Goal: Transaction & Acquisition: Purchase product/service

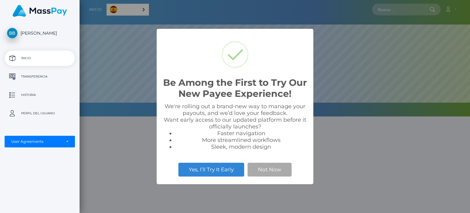
scroll to position [116, 391]
click at [282, 166] on button "Not Now" at bounding box center [270, 169] width 44 height 13
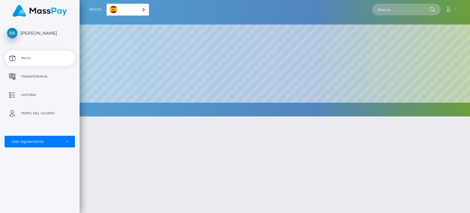
scroll to position [12, 0]
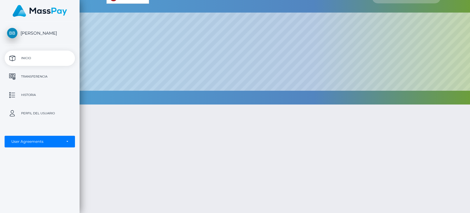
click at [45, 62] on p "Inicio" at bounding box center [39, 58] width 65 height 9
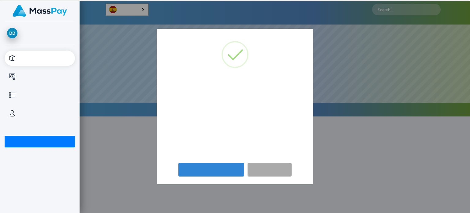
scroll to position [116, 391]
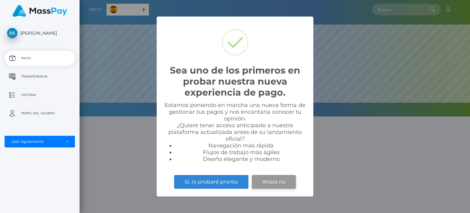
click at [273, 180] on button "Ahora no" at bounding box center [274, 181] width 44 height 13
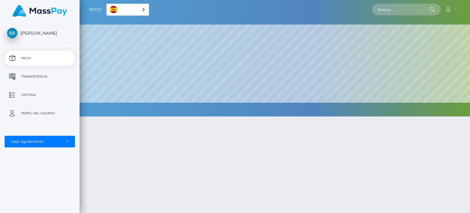
click at [51, 77] on p "Transferencia" at bounding box center [39, 76] width 65 height 9
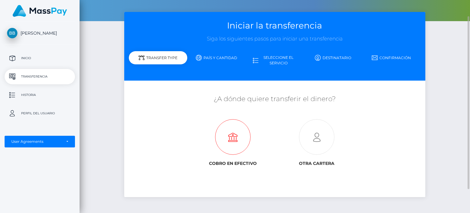
scroll to position [34, 0]
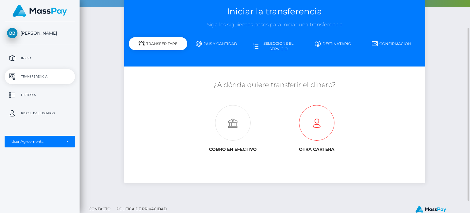
click at [312, 125] on icon at bounding box center [317, 123] width 84 height 36
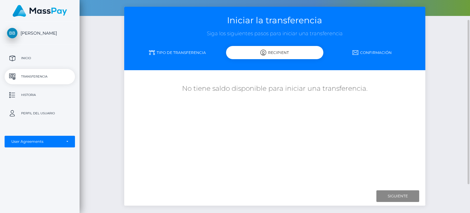
scroll to position [26, 0]
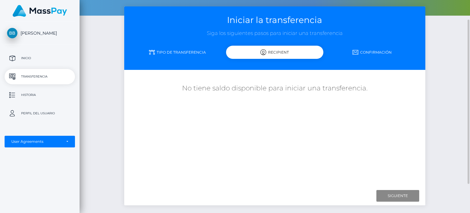
click at [280, 85] on h5 "No tiene saldo disponible para iniciar una transferencia." at bounding box center [275, 88] width 292 height 9
click at [43, 61] on p "Inicio" at bounding box center [39, 58] width 65 height 9
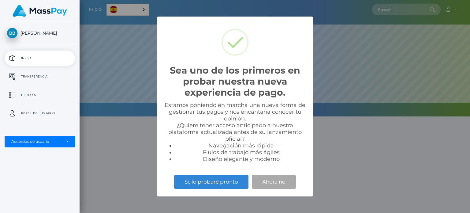
scroll to position [116, 391]
click at [270, 181] on button "Ahora no" at bounding box center [274, 181] width 44 height 13
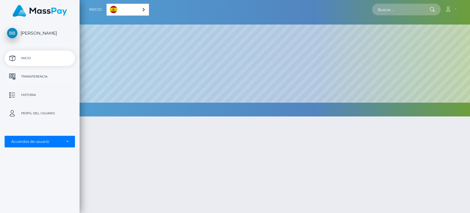
click at [49, 80] on p "Transferencia" at bounding box center [39, 76] width 65 height 9
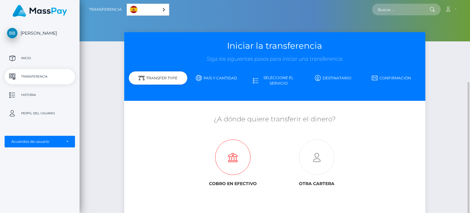
scroll to position [49, 0]
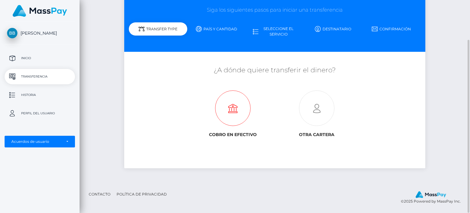
click at [230, 109] on icon at bounding box center [233, 109] width 84 height 36
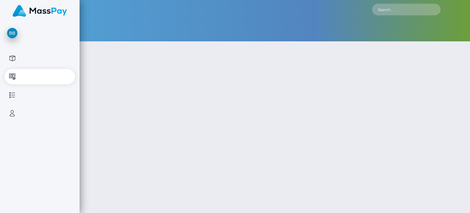
type input "NaN"
select select
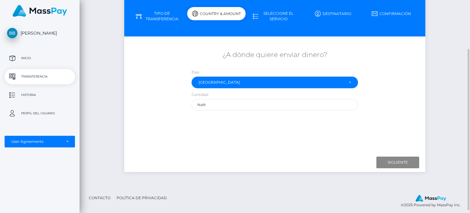
scroll to position [65, 0]
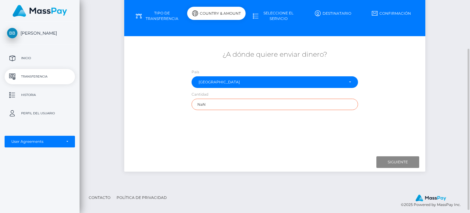
click at [215, 105] on input "NaN" at bounding box center [275, 104] width 167 height 11
drag, startPoint x: 215, startPoint y: 105, endPoint x: 185, endPoint y: 105, distance: 29.7
click at [185, 105] on div "¿A dónde quiere enviar dinero? País Abjasia Afganistán Albania Argelia Samoa Am…" at bounding box center [274, 80] width 301 height 66
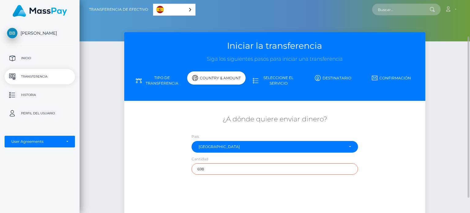
scroll to position [34, 0]
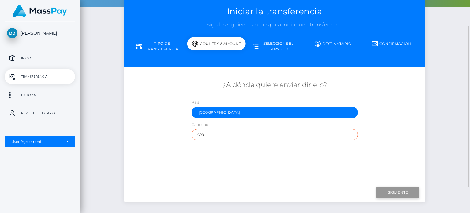
type input "698"
click at [385, 186] on input "Next" at bounding box center [397, 192] width 43 height 12
click at [389, 191] on input "Next" at bounding box center [397, 192] width 43 height 12
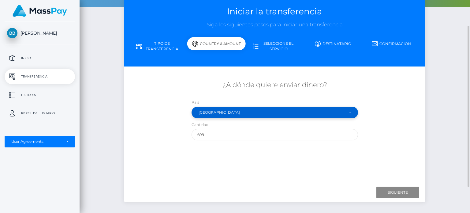
click at [296, 112] on div "Mexico" at bounding box center [271, 112] width 145 height 5
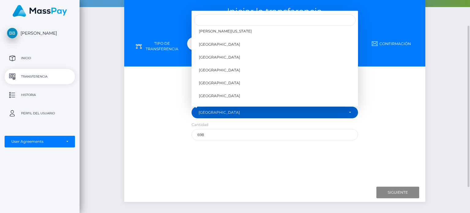
scroll to position [1761, 0]
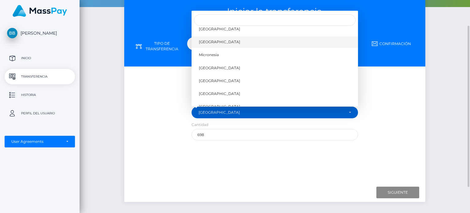
click at [205, 41] on span "Mexico" at bounding box center [219, 42] width 41 height 6
select select "MEX"
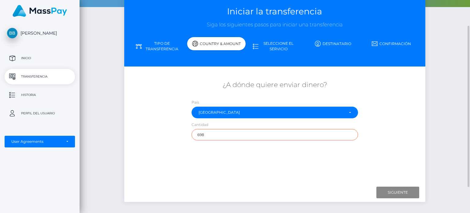
click at [211, 139] on input "698" at bounding box center [275, 134] width 167 height 11
click at [231, 172] on div "¿A dónde quiere enviar dinero? País Abjasia Afganistán Albania Argelia Samoa Am…" at bounding box center [275, 125] width 292 height 109
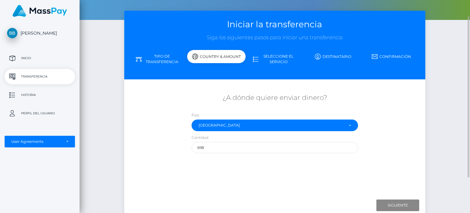
click at [155, 52] on link "Tipo de transferencia" at bounding box center [158, 59] width 58 height 16
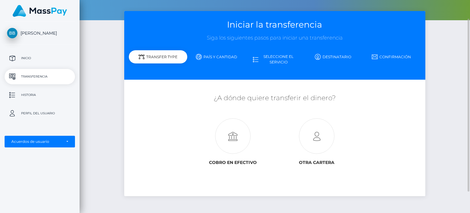
scroll to position [22, 0]
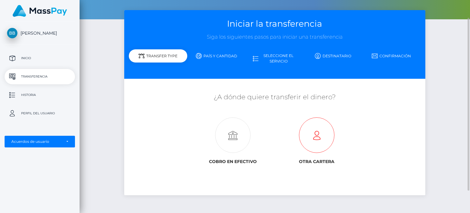
click at [312, 132] on icon at bounding box center [317, 136] width 84 height 36
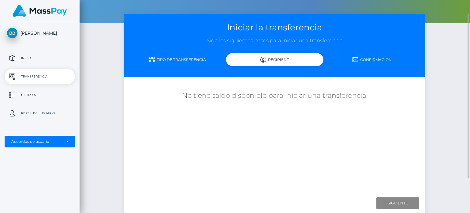
scroll to position [18, 0]
click at [174, 52] on div "Iniciar la transferencia Siga los siguientes pasos para iniciar una transferenc…" at bounding box center [274, 45] width 301 height 63
click at [174, 62] on link "Tipo de transferencia" at bounding box center [177, 59] width 97 height 11
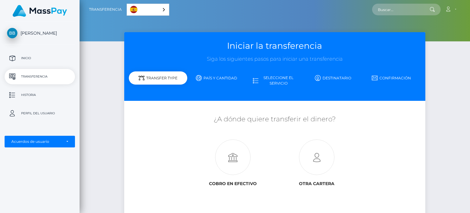
click at [138, 11] on link "Español" at bounding box center [148, 9] width 42 height 11
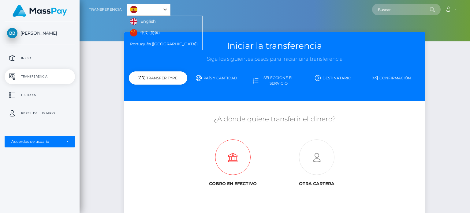
click at [193, 143] on icon at bounding box center [233, 158] width 84 height 36
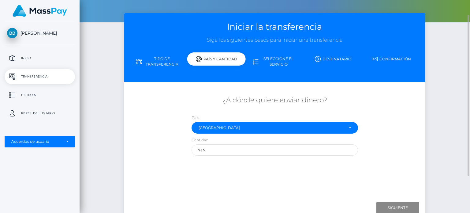
scroll to position [19, 0]
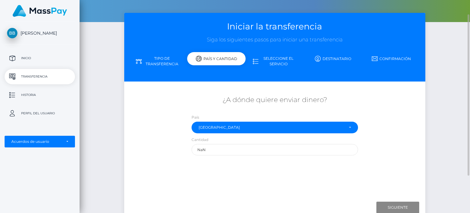
click at [251, 158] on div "¿A dónde quiere enviar dinero? País Abjasia Afganistán Albania Argelia Samoa Am…" at bounding box center [275, 140] width 292 height 109
click at [234, 150] on input "NaN" at bounding box center [275, 149] width 167 height 11
drag, startPoint x: 234, startPoint y: 150, endPoint x: 188, endPoint y: 148, distance: 46.0
click at [188, 148] on div "Cantidad NaN" at bounding box center [275, 147] width 176 height 22
type input "698"
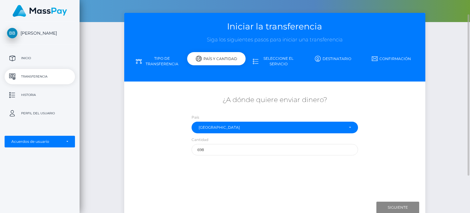
click at [394, 180] on div "¿A dónde quiere enviar dinero? País Abjasia Afganistán Albania Argelia Samoa Am…" at bounding box center [275, 140] width 292 height 109
click at [393, 207] on input "Siguiente" at bounding box center [397, 207] width 43 height 12
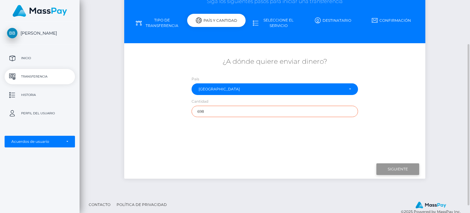
scroll to position [58, 0]
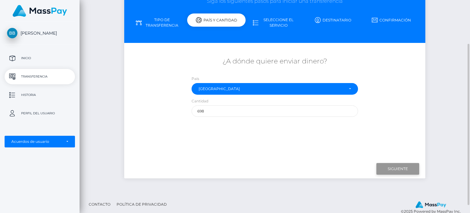
click at [384, 172] on input "Siguiente" at bounding box center [397, 169] width 43 height 12
click at [266, 26] on link "Seleccione el servicio" at bounding box center [275, 23] width 58 height 16
click at [219, 18] on div "País y cantidad" at bounding box center [216, 19] width 58 height 13
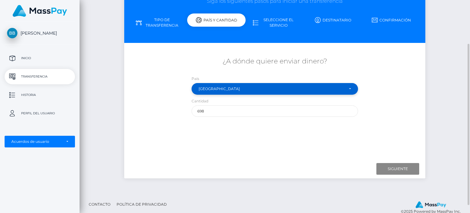
click at [221, 94] on div "México" at bounding box center [275, 89] width 167 height 12
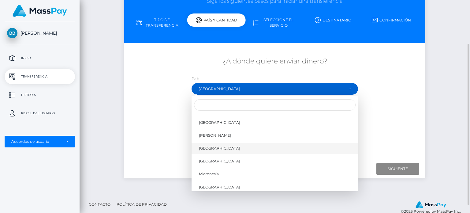
scroll to position [1727, 0]
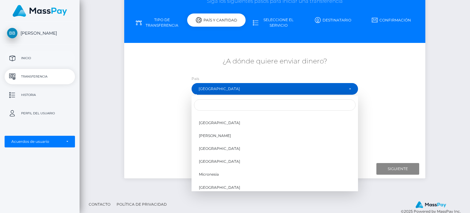
click at [29, 54] on p "Inicio" at bounding box center [39, 58] width 65 height 9
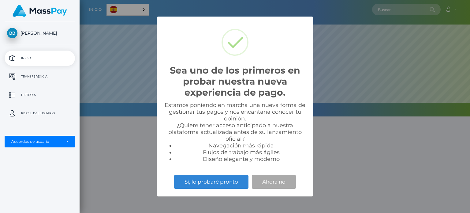
scroll to position [116, 391]
click at [259, 185] on button "Ahora no" at bounding box center [274, 181] width 44 height 13
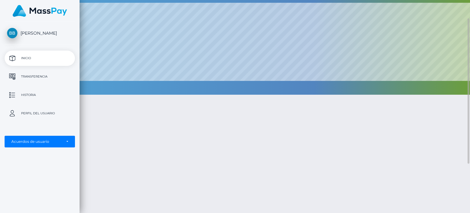
scroll to position [24, 0]
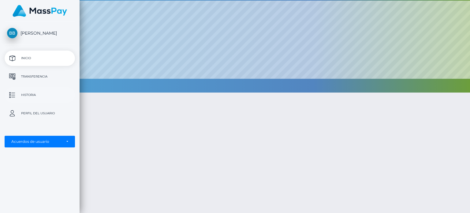
click at [54, 93] on p "Historia" at bounding box center [39, 94] width 65 height 9
click at [41, 111] on p "Perfil del usuario" at bounding box center [39, 113] width 65 height 9
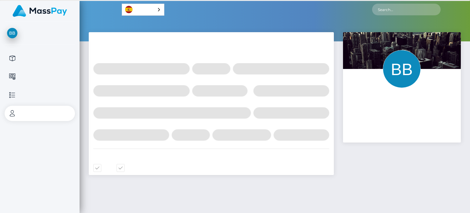
select select
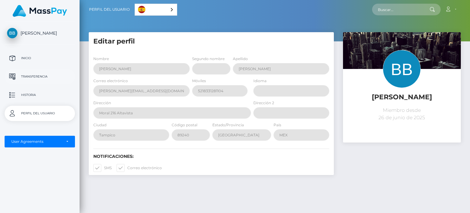
click at [38, 73] on p "Transferencia" at bounding box center [39, 76] width 65 height 9
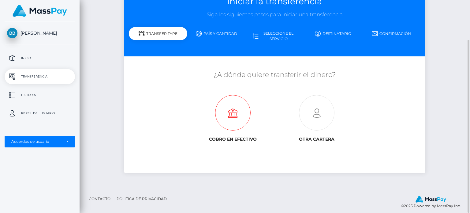
scroll to position [47, 0]
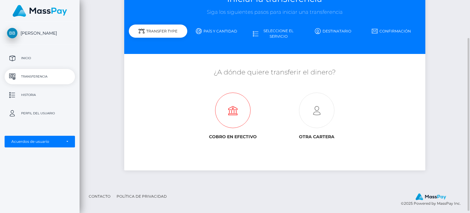
click at [236, 110] on icon at bounding box center [233, 111] width 84 height 36
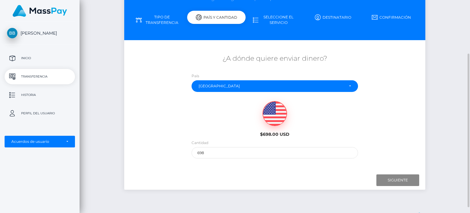
scroll to position [67, 0]
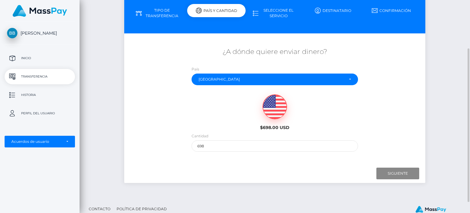
click at [236, 152] on div "Cantidad 698" at bounding box center [275, 144] width 176 height 22
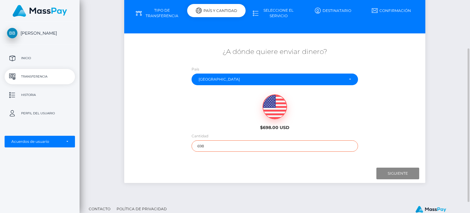
click at [229, 147] on input "698" at bounding box center [275, 145] width 167 height 11
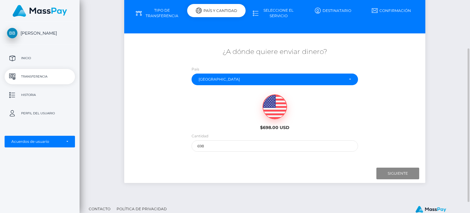
click at [275, 110] on img at bounding box center [275, 107] width 24 height 24
click at [385, 174] on input "Next" at bounding box center [397, 173] width 43 height 12
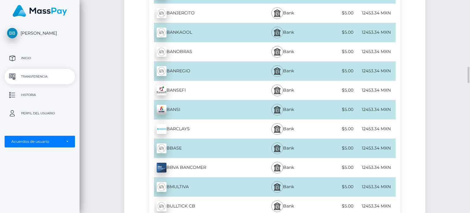
scroll to position [855, 0]
click at [304, 164] on div "Bank" at bounding box center [283, 166] width 62 height 19
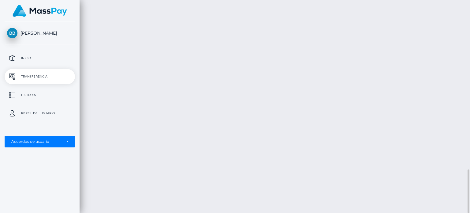
scroll to position [826, 0]
click at [284, 117] on div "Transferencia de efectivo Español English 中文 (简体) Português (Brasil) Cuenta" at bounding box center [275, 106] width 391 height 213
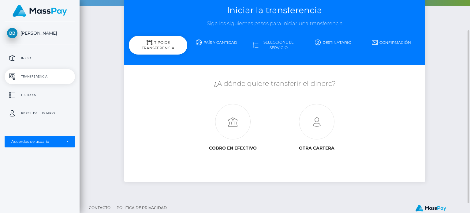
scroll to position [38, 0]
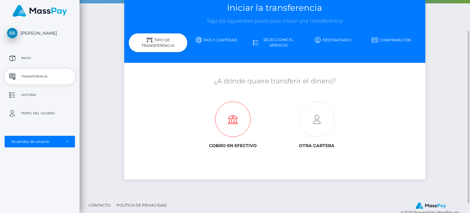
click at [253, 117] on icon at bounding box center [233, 120] width 84 height 36
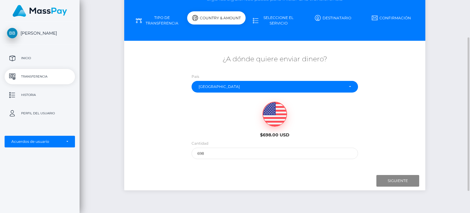
scroll to position [60, 0]
click at [253, 158] on input "698" at bounding box center [275, 153] width 167 height 11
click at [385, 176] on input "Siguiente" at bounding box center [397, 181] width 43 height 12
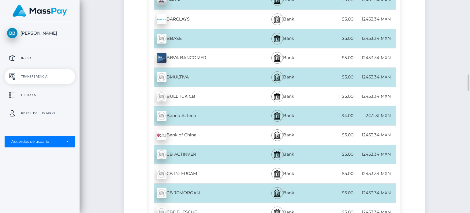
scroll to position [964, 0]
click at [365, 56] on div "12453.34 MXN" at bounding box center [375, 58] width 41 height 14
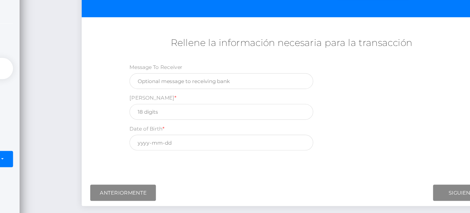
scroll to position [59, 0]
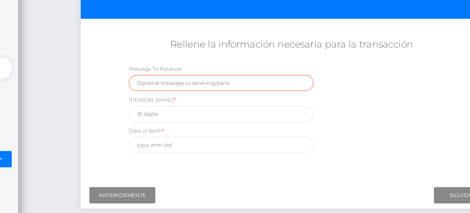
click at [209, 88] on input "text" at bounding box center [225, 86] width 132 height 11
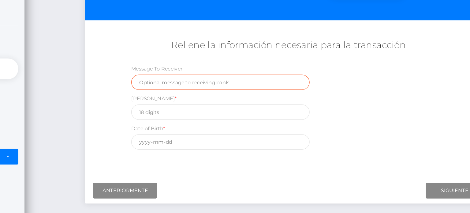
scroll to position [58, 0]
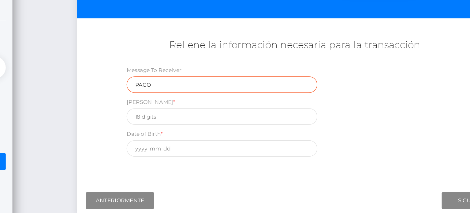
type input "PAGO"
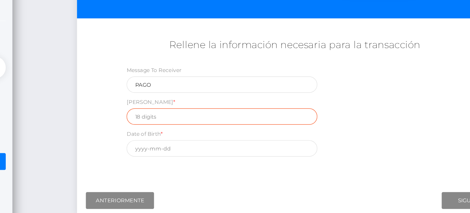
click at [179, 112] on input "text" at bounding box center [225, 110] width 132 height 11
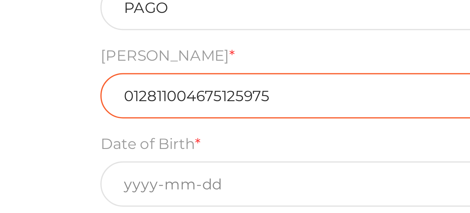
scroll to position [59, 0]
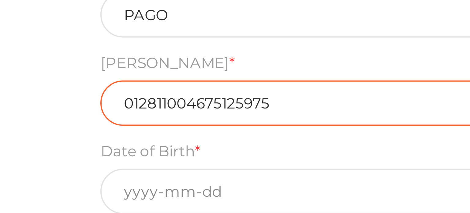
click at [170, 109] on input "012811004675125975" at bounding box center [225, 109] width 132 height 11
click at [175, 110] on input "012811004675125975" at bounding box center [225, 109] width 132 height 11
click at [180, 110] on input "012811004675125975" at bounding box center [225, 109] width 132 height 11
click at [185, 110] on input "012811004675125975" at bounding box center [225, 109] width 132 height 11
click at [189, 110] on input "012811004675125975" at bounding box center [225, 109] width 132 height 11
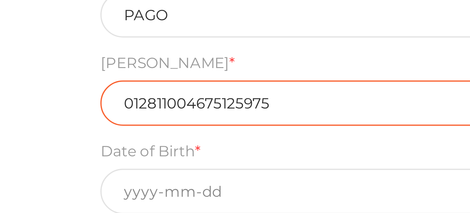
click at [194, 110] on input "012811004675125975" at bounding box center [225, 109] width 132 height 11
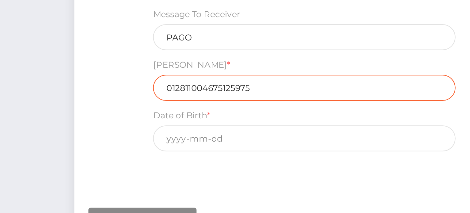
type input "012811004675125975"
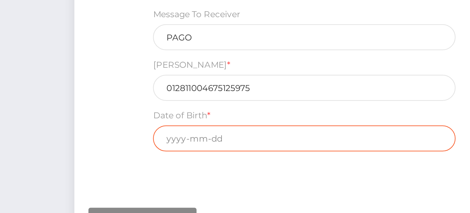
click at [168, 126] on input "text" at bounding box center [225, 125] width 132 height 11
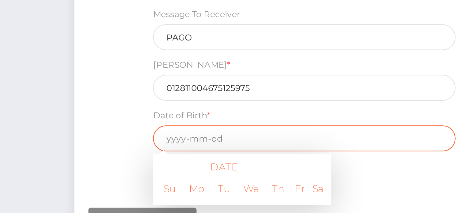
scroll to position [68, 0]
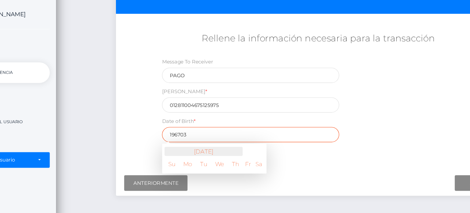
click at [195, 134] on th "[DATE]" at bounding box center [189, 135] width 58 height 7
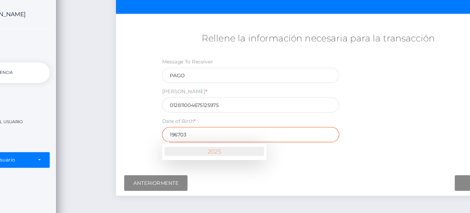
click at [188, 136] on th "2025" at bounding box center [197, 135] width 74 height 7
click at [167, 134] on span at bounding box center [165, 136] width 8 height 8
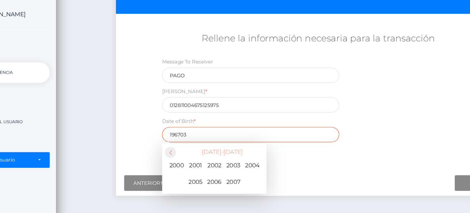
click at [167, 134] on span at bounding box center [165, 136] width 8 height 8
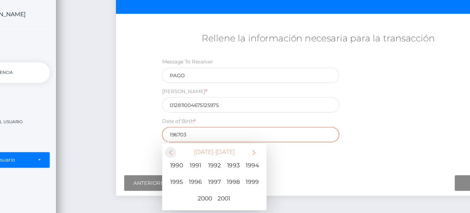
click at [167, 134] on span at bounding box center [165, 136] width 8 height 8
click at [196, 156] on span "1967" at bounding box center [197, 158] width 12 height 12
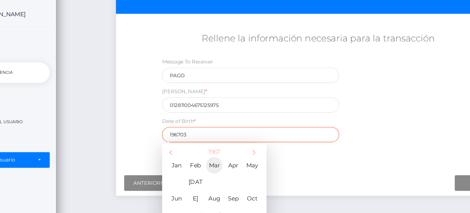
click at [198, 148] on span "Mar" at bounding box center [197, 145] width 12 height 12
click at [206, 174] on td "16" at bounding box center [208, 174] width 10 height 10
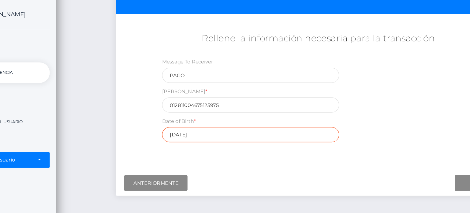
type input "[DATE]"
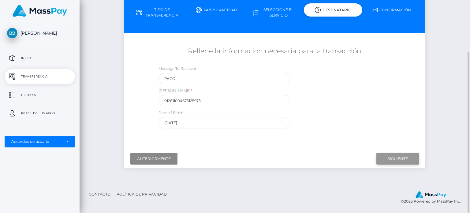
click at [403, 156] on input "Siguiente" at bounding box center [397, 159] width 43 height 12
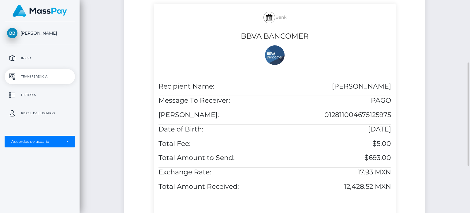
scroll to position [129, 0]
click at [357, 139] on h5 "$5.00" at bounding box center [335, 143] width 112 height 9
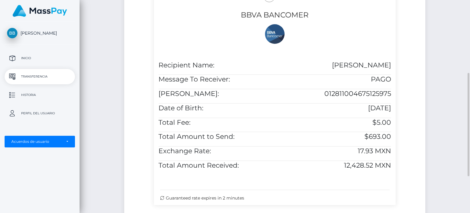
scroll to position [225, 0]
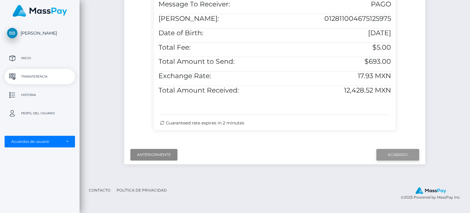
click at [392, 160] on input "Acabado" at bounding box center [397, 155] width 43 height 12
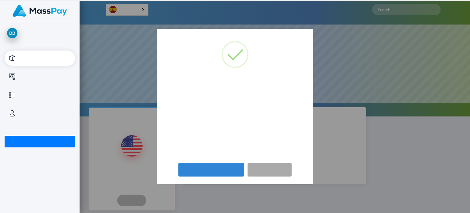
scroll to position [116, 391]
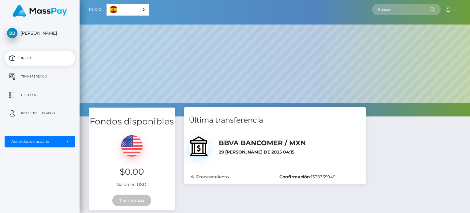
click at [335, 147] on h5 "BBVA BANCOMER / MXN" at bounding box center [290, 142] width 142 height 9
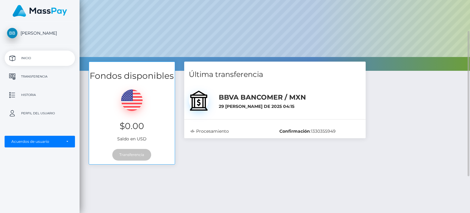
scroll to position [60, 0]
